Goal: Find specific page/section: Find specific page/section

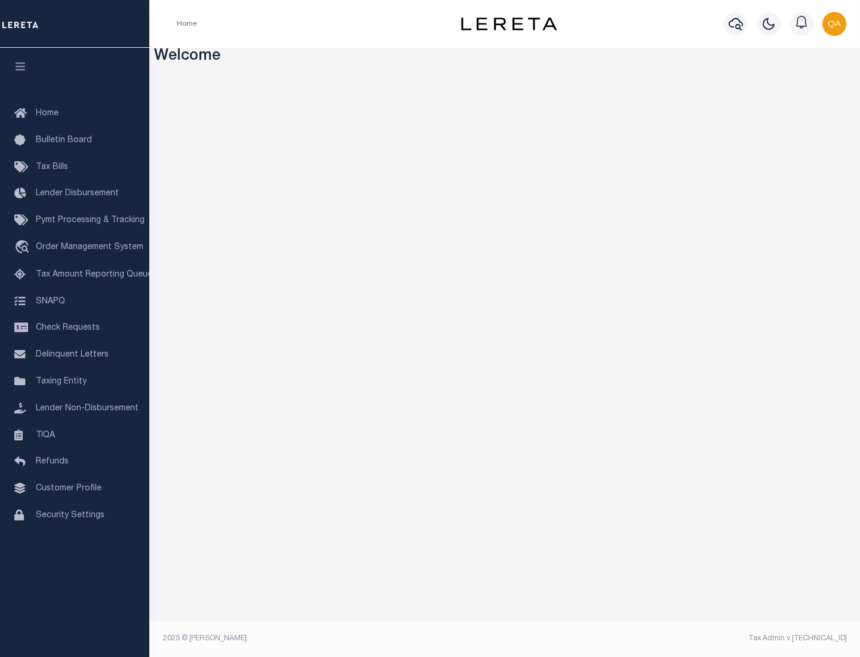
click at [75, 328] on span "Check Requests" at bounding box center [68, 328] width 64 height 8
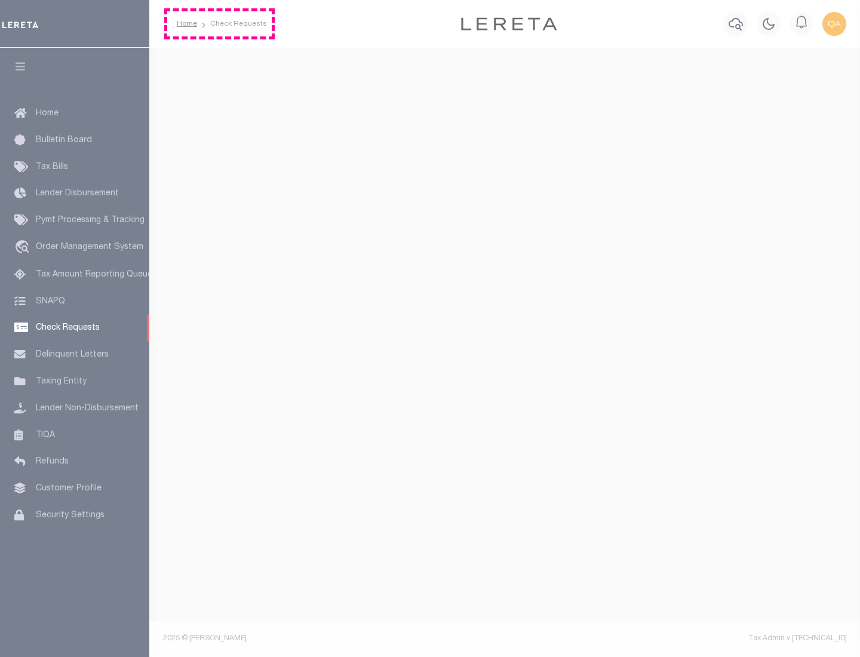
select select "50"
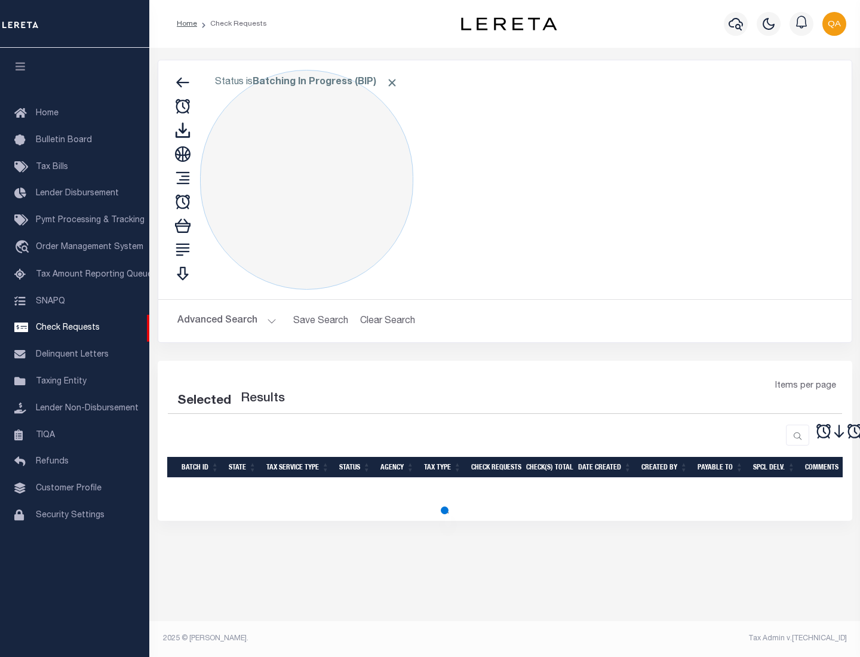
select select "50"
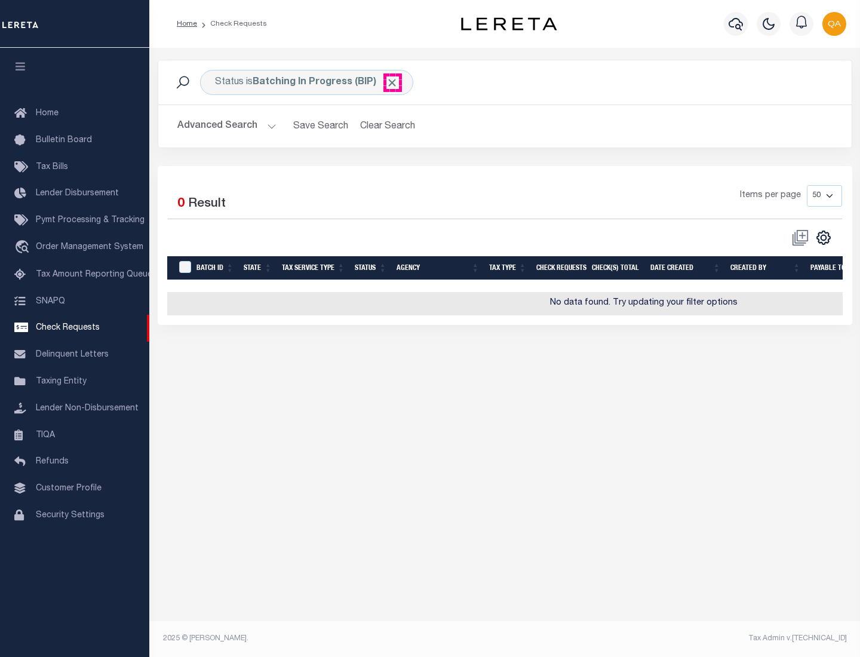
click at [392, 82] on span "Click to Remove" at bounding box center [392, 82] width 13 height 13
